Goal: Check status

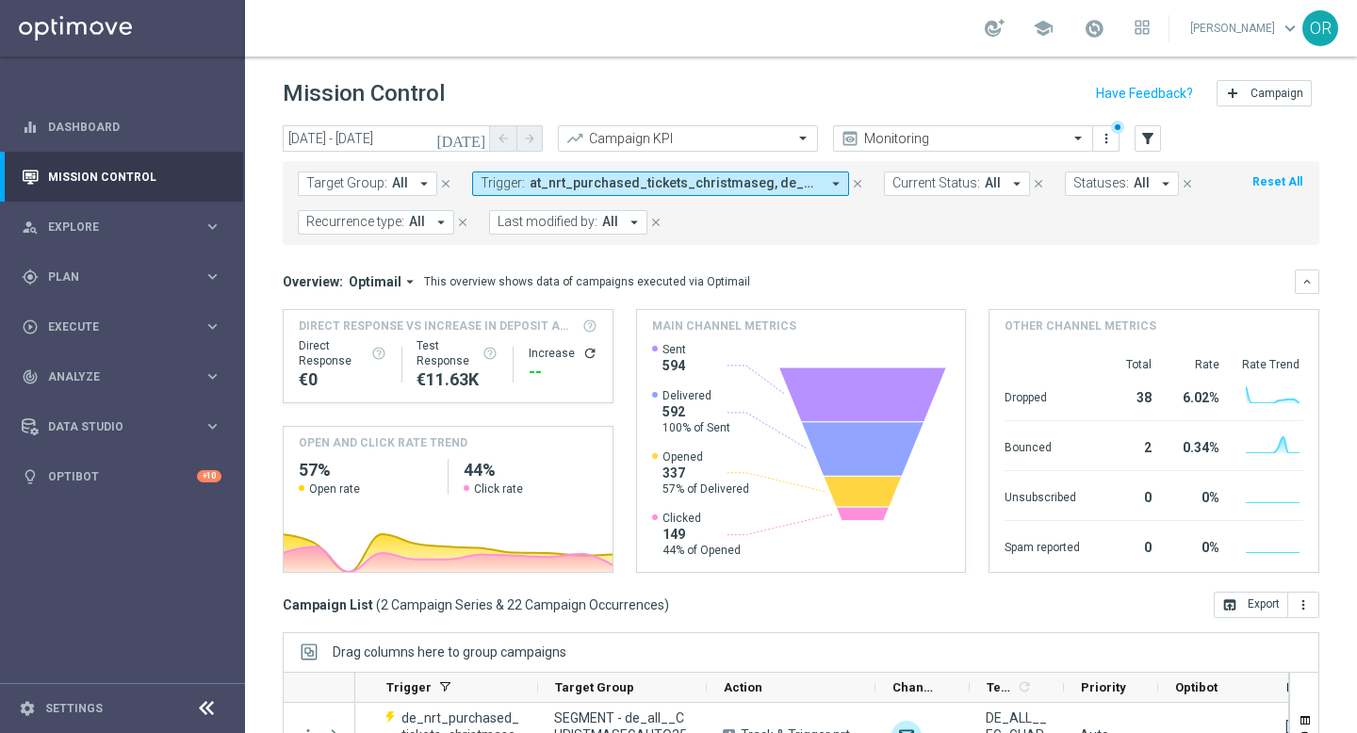
click at [484, 136] on icon "[DATE]" at bounding box center [461, 138] width 51 height 17
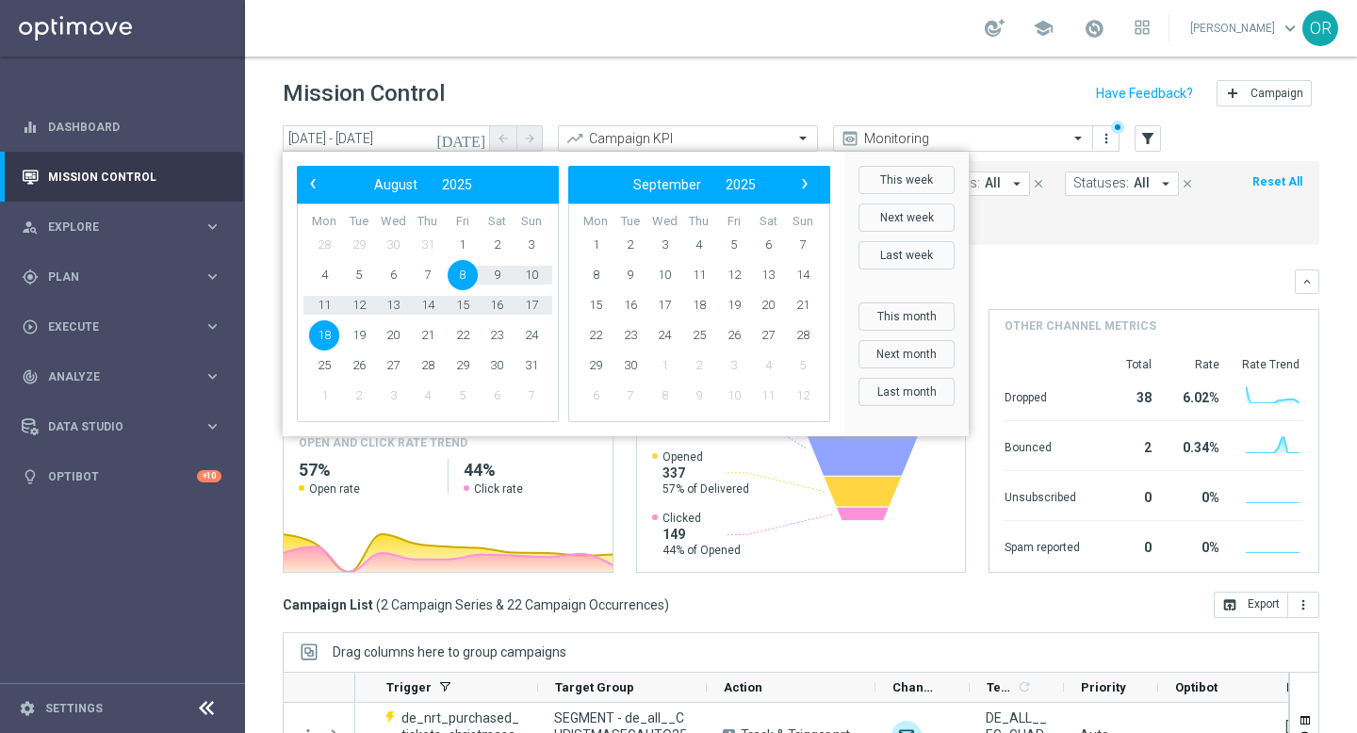
click at [462, 270] on span "8" at bounding box center [463, 275] width 30 height 30
click at [426, 331] on span "21" at bounding box center [428, 335] width 30 height 30
type input "[DATE] - [DATE]"
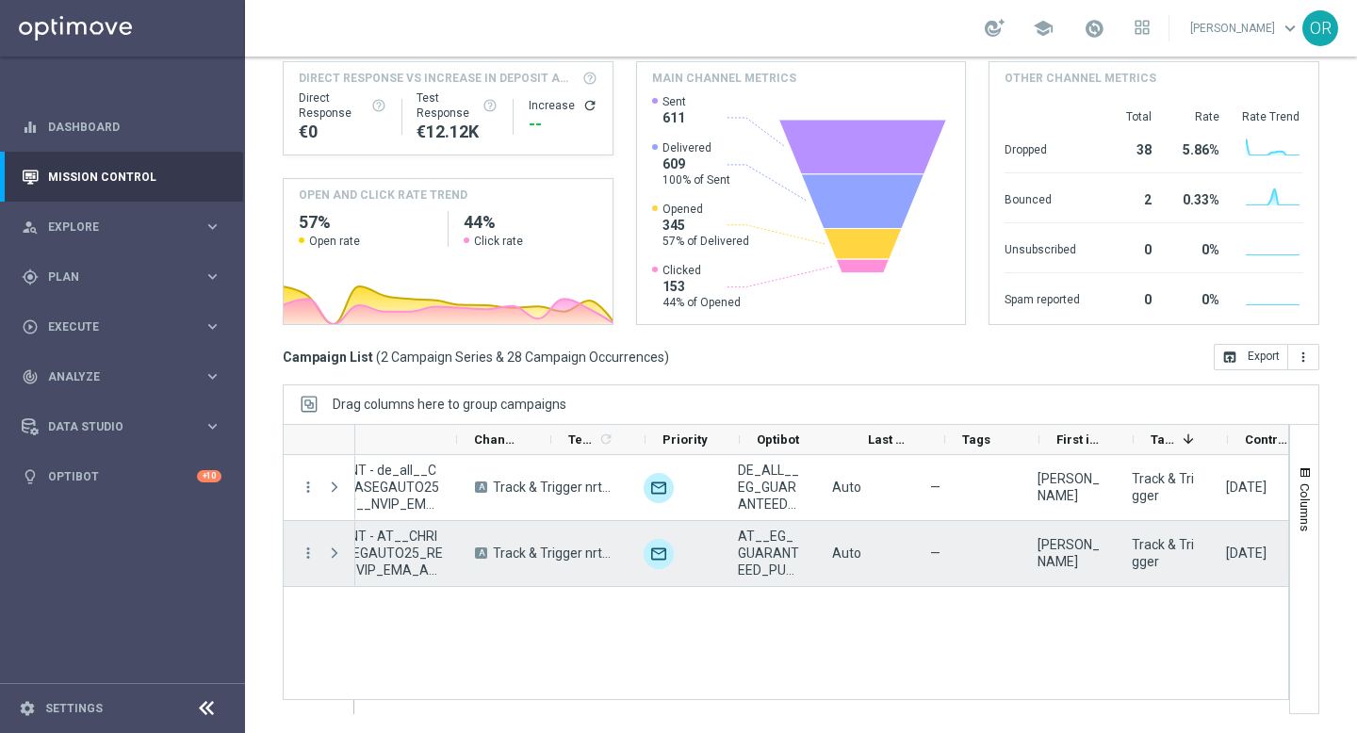
scroll to position [0, 658]
